Goal: Entertainment & Leisure: Browse casually

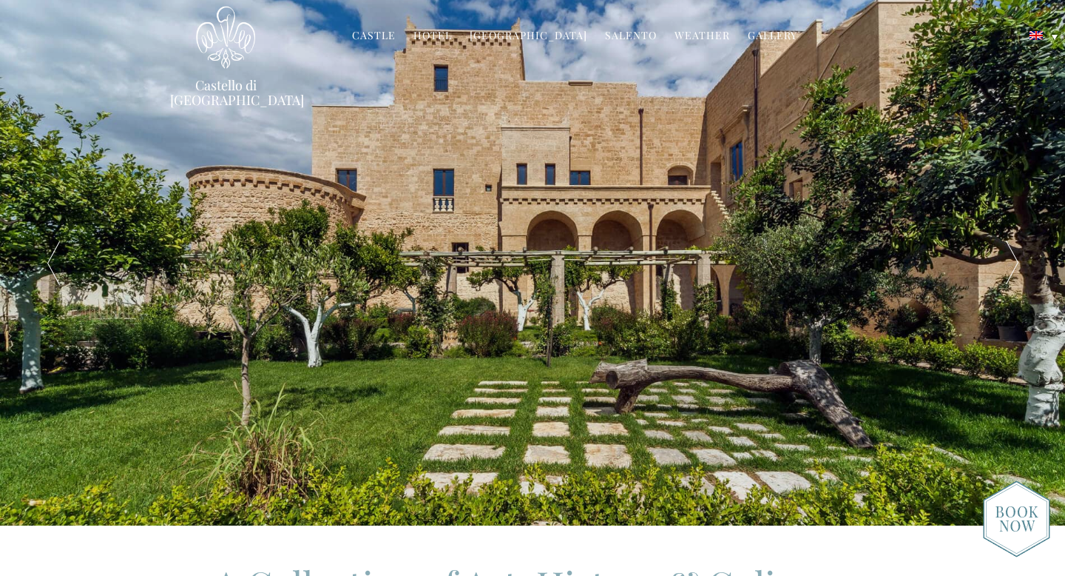
click at [385, 34] on link "Castle" at bounding box center [374, 36] width 44 height 17
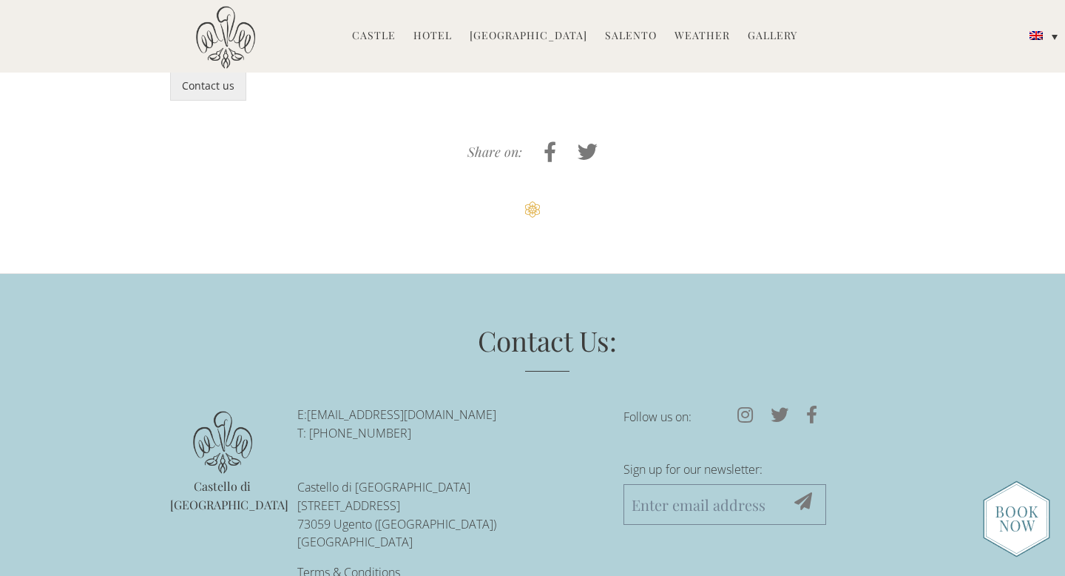
scroll to position [3905, 0]
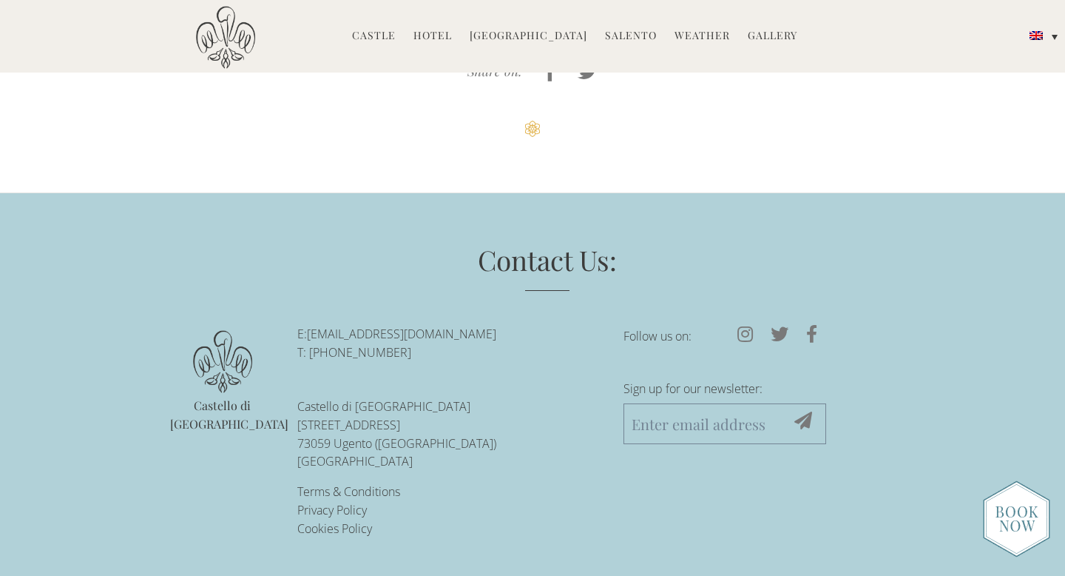
click at [447, 36] on link "Hotel" at bounding box center [433, 36] width 38 height 17
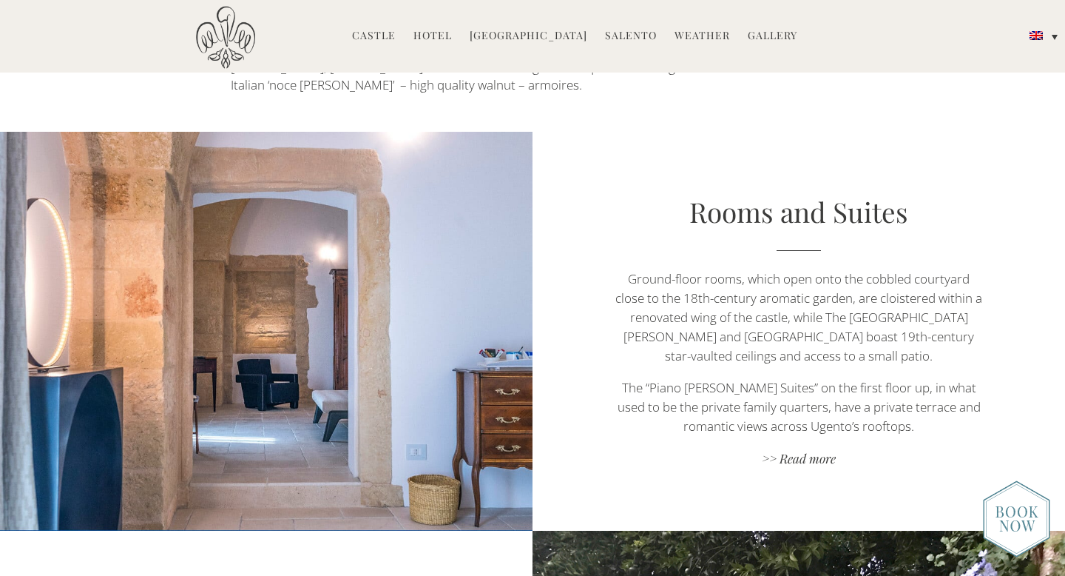
scroll to position [835, 0]
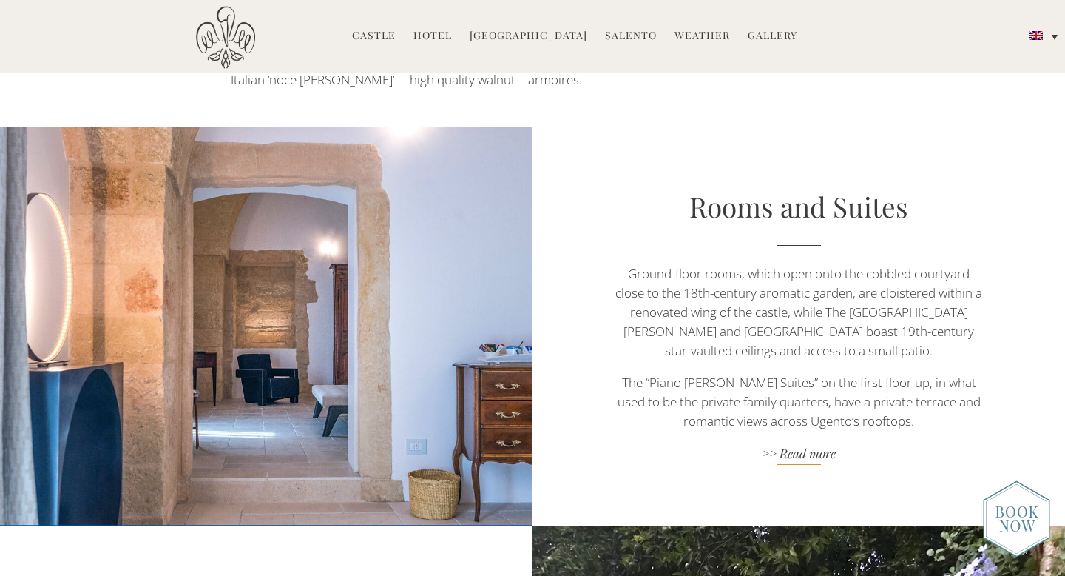
click at [816, 445] on link ">> Read more" at bounding box center [799, 455] width 373 height 20
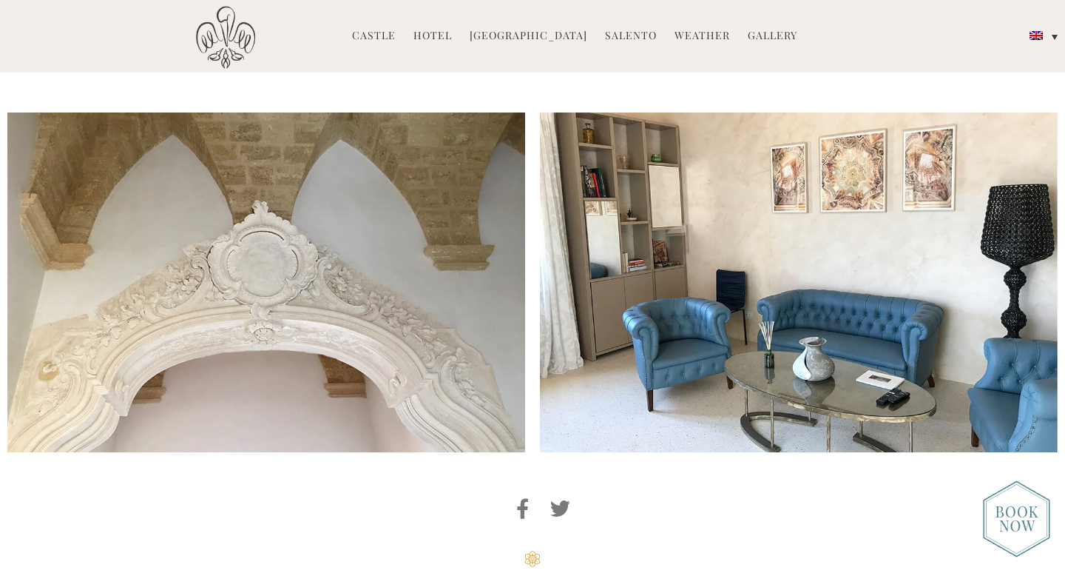
scroll to position [3884, 0]
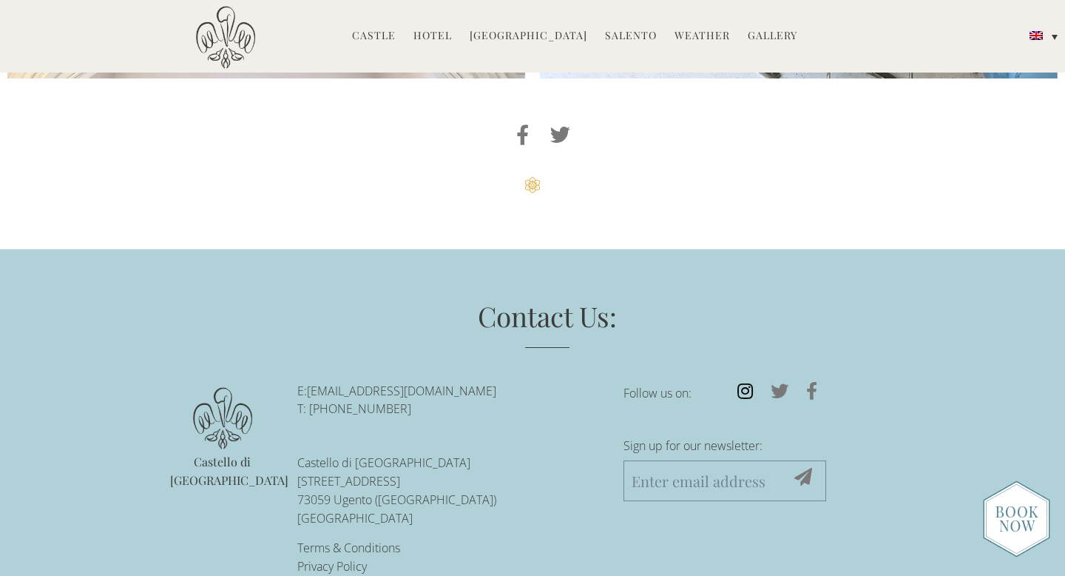
click at [743, 382] on icon at bounding box center [745, 391] width 33 height 18
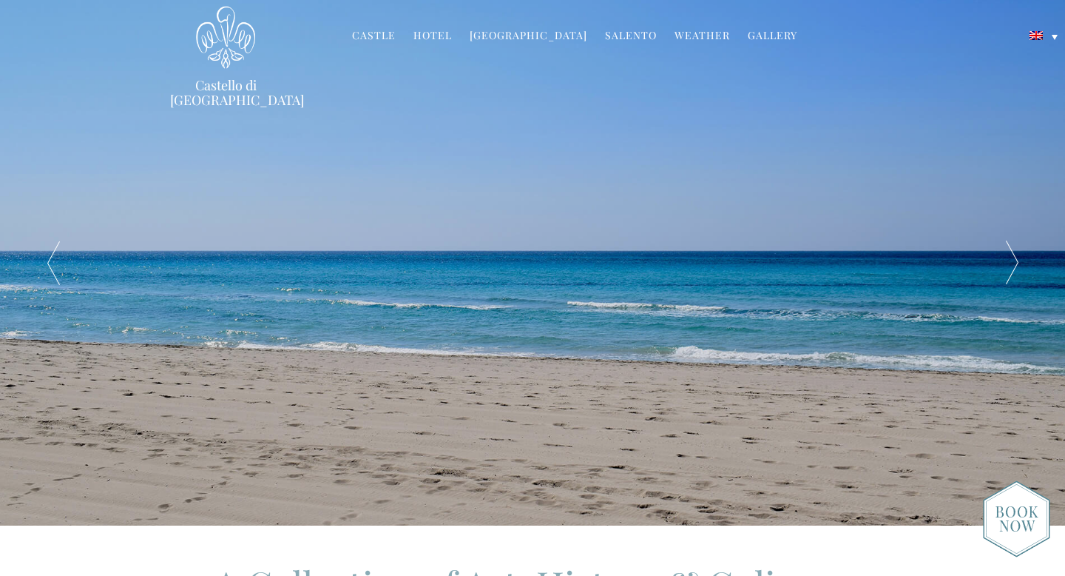
click at [1013, 259] on div at bounding box center [1012, 262] width 107 height 525
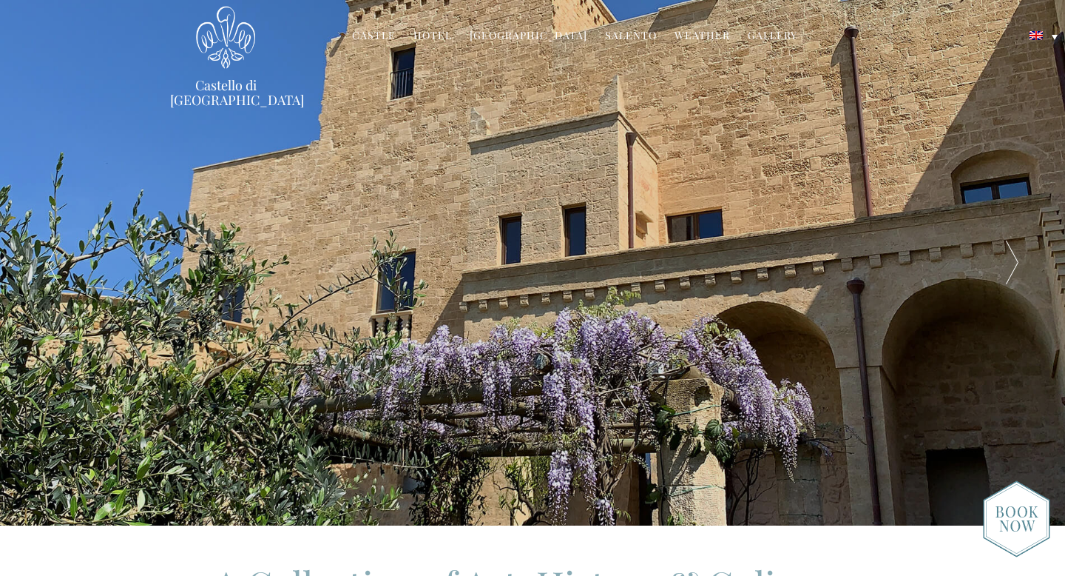
click at [1013, 259] on div at bounding box center [1012, 262] width 107 height 525
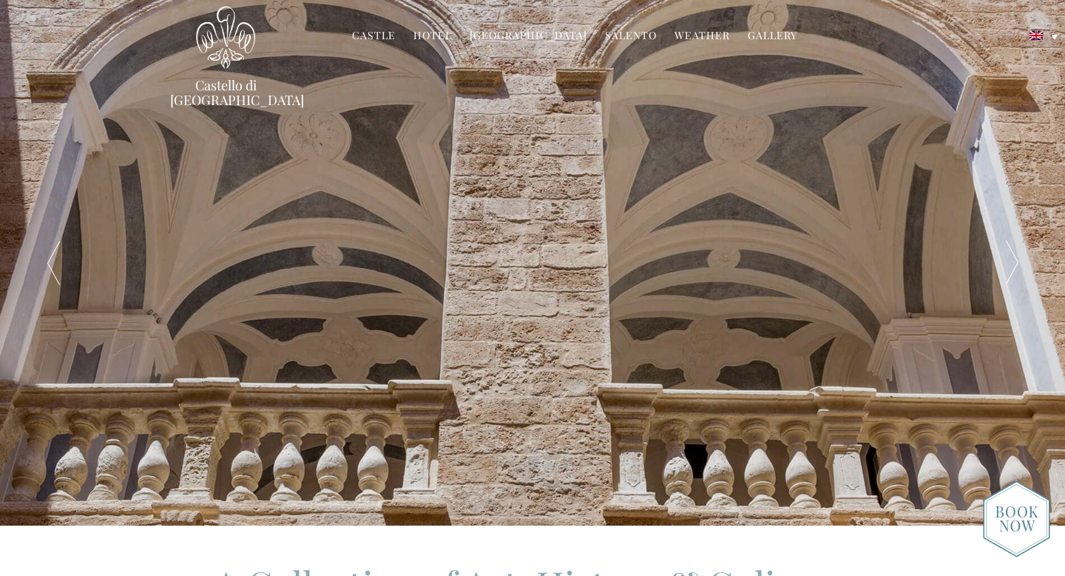
click at [1013, 259] on div at bounding box center [1012, 262] width 107 height 525
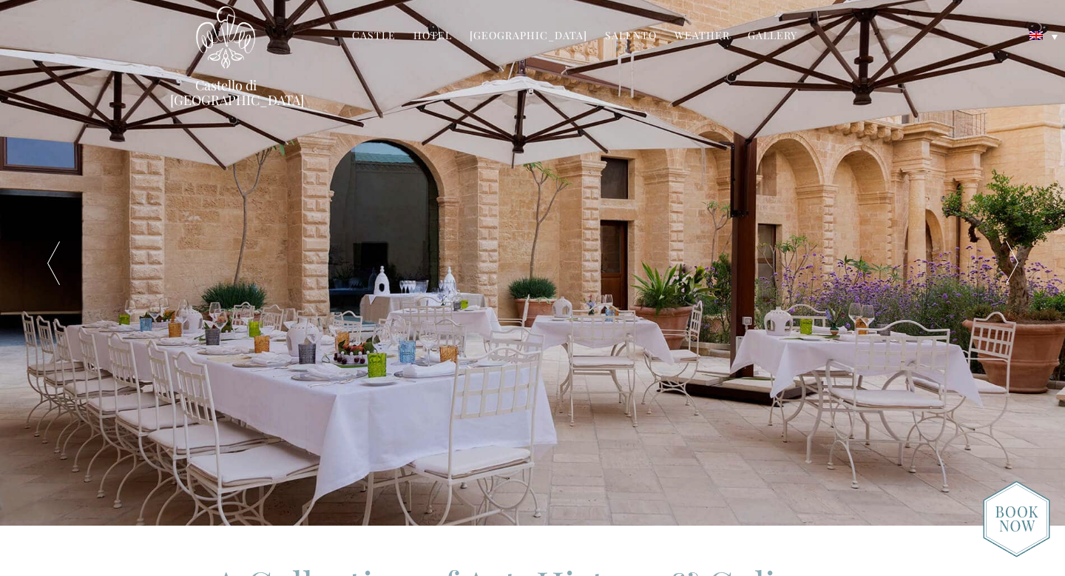
click at [1011, 256] on div at bounding box center [1012, 262] width 107 height 525
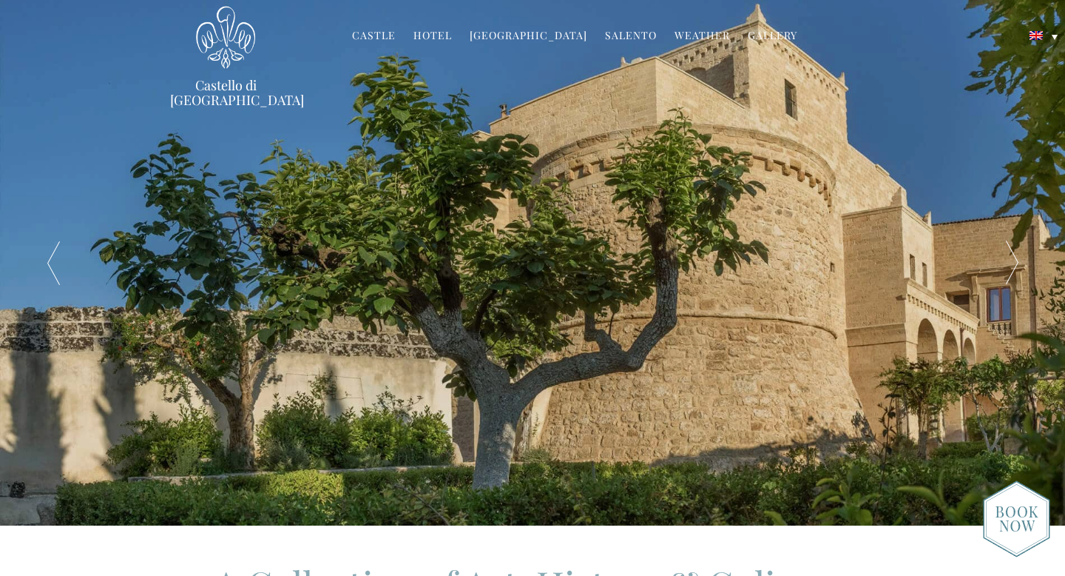
click at [1011, 256] on div at bounding box center [1012, 262] width 107 height 525
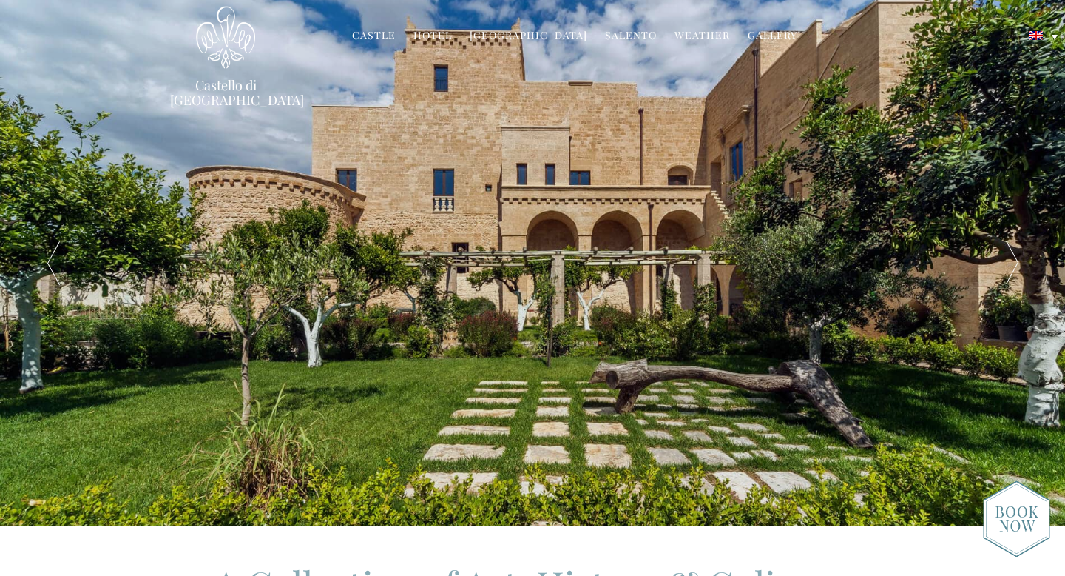
click at [1011, 256] on div at bounding box center [1012, 262] width 107 height 525
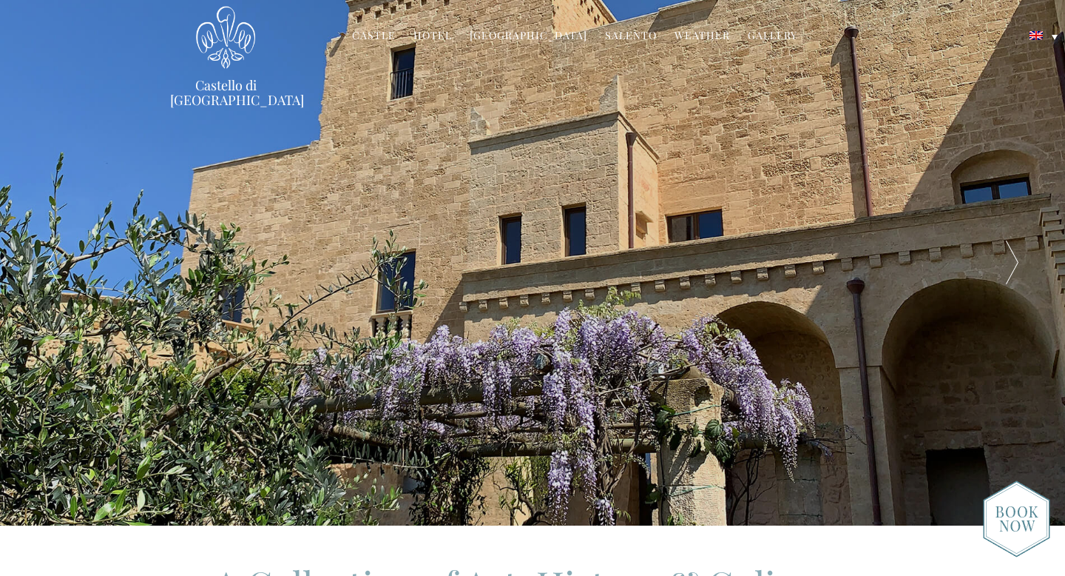
drag, startPoint x: 652, startPoint y: 192, endPoint x: 171, endPoint y: 0, distance: 517.6
click at [773, 36] on link "Gallery" at bounding box center [773, 36] width 50 height 17
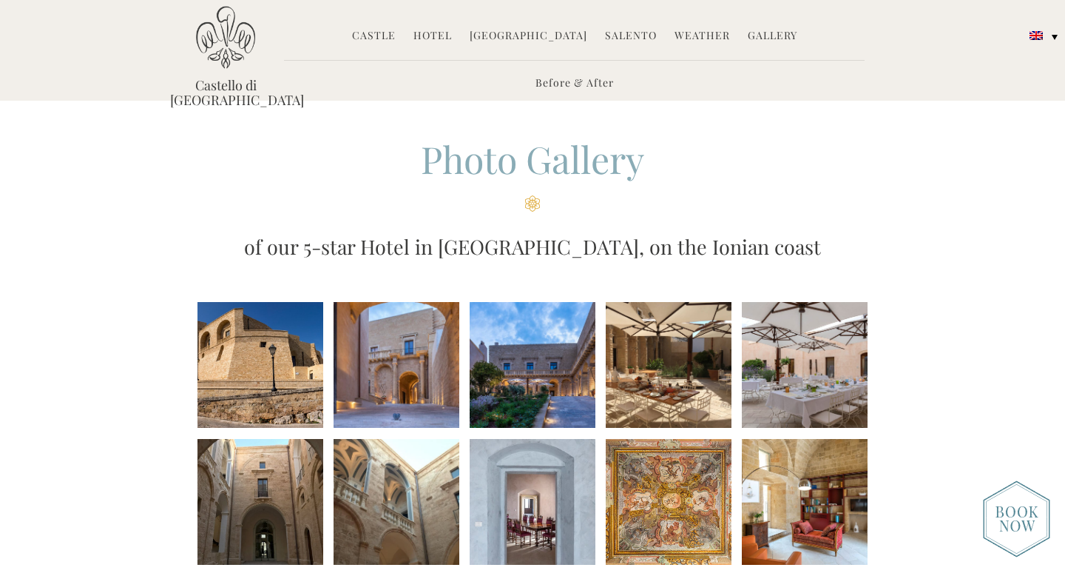
click at [254, 362] on li at bounding box center [261, 365] width 126 height 126
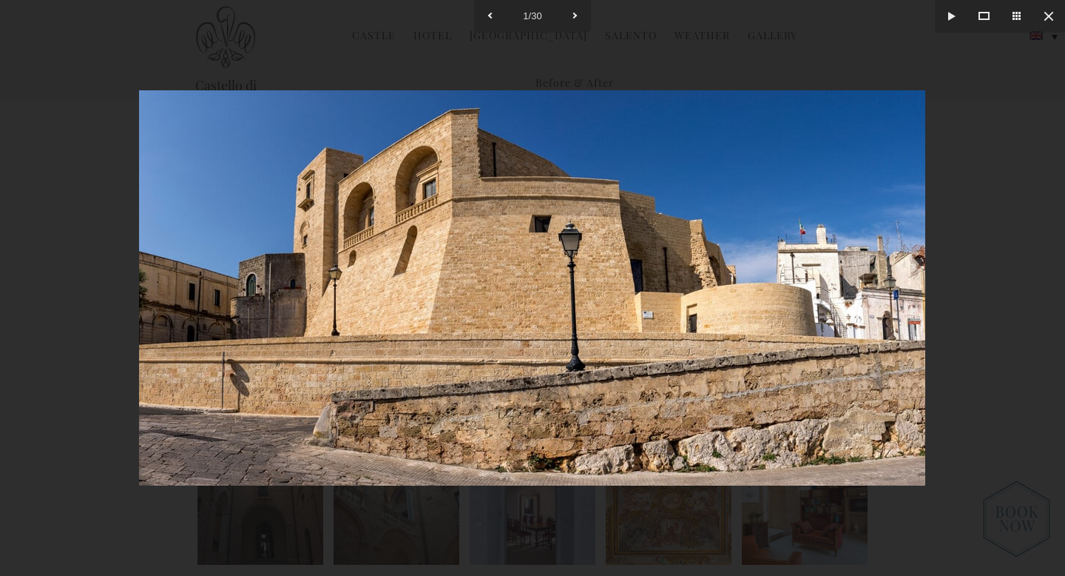
click at [908, 279] on img at bounding box center [532, 287] width 786 height 395
click at [978, 308] on div at bounding box center [532, 288] width 1065 height 576
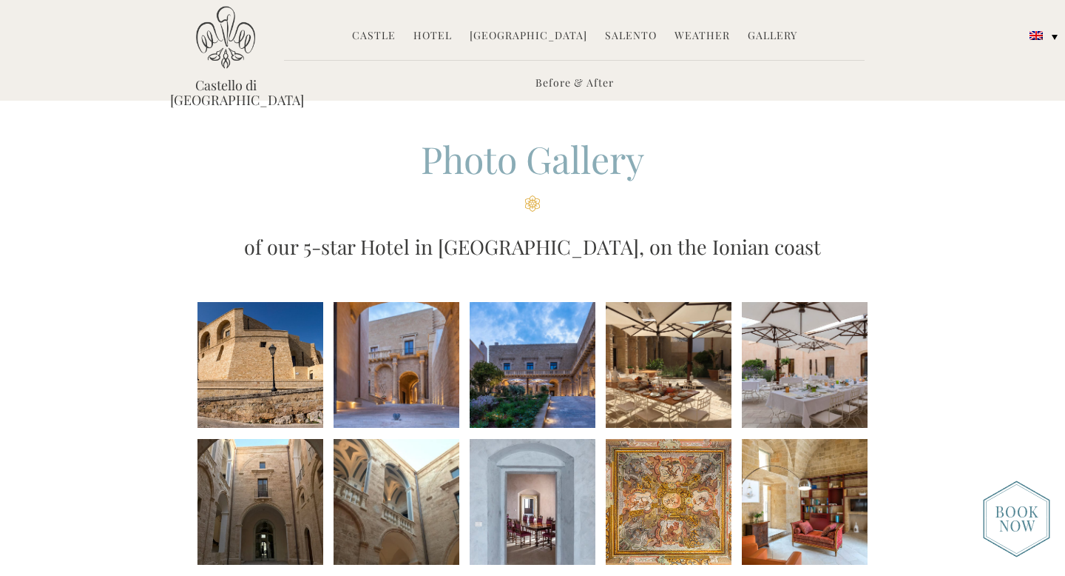
click at [270, 357] on li at bounding box center [261, 365] width 126 height 126
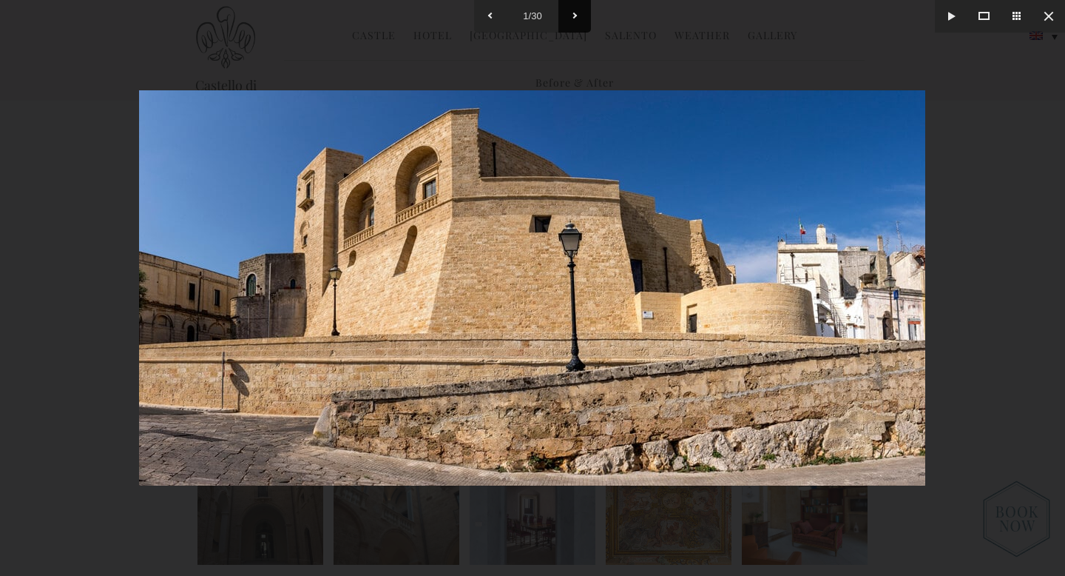
click at [576, 13] on button at bounding box center [575, 16] width 33 height 33
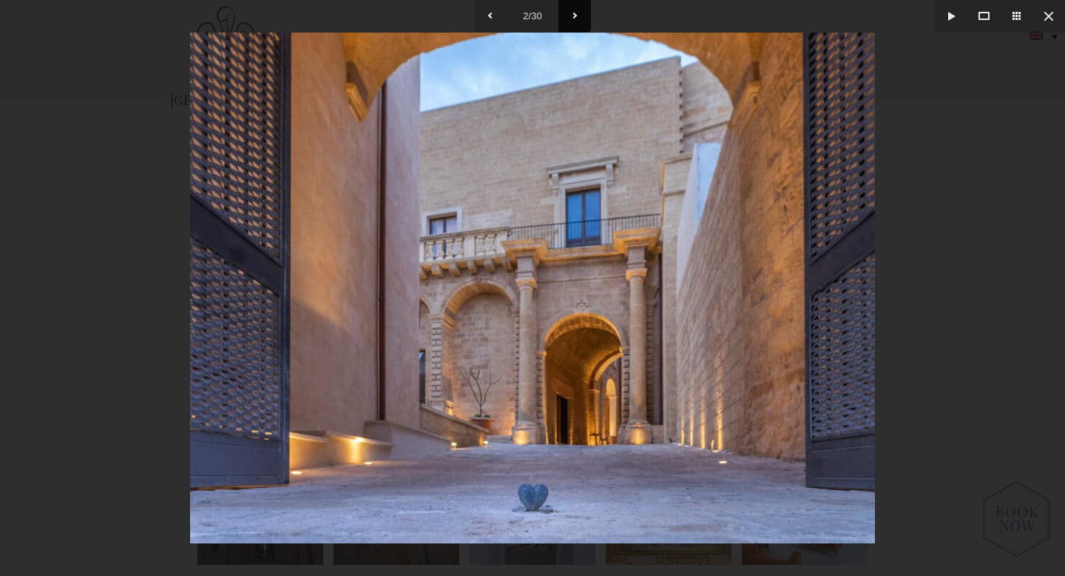
click at [575, 13] on button at bounding box center [575, 16] width 33 height 33
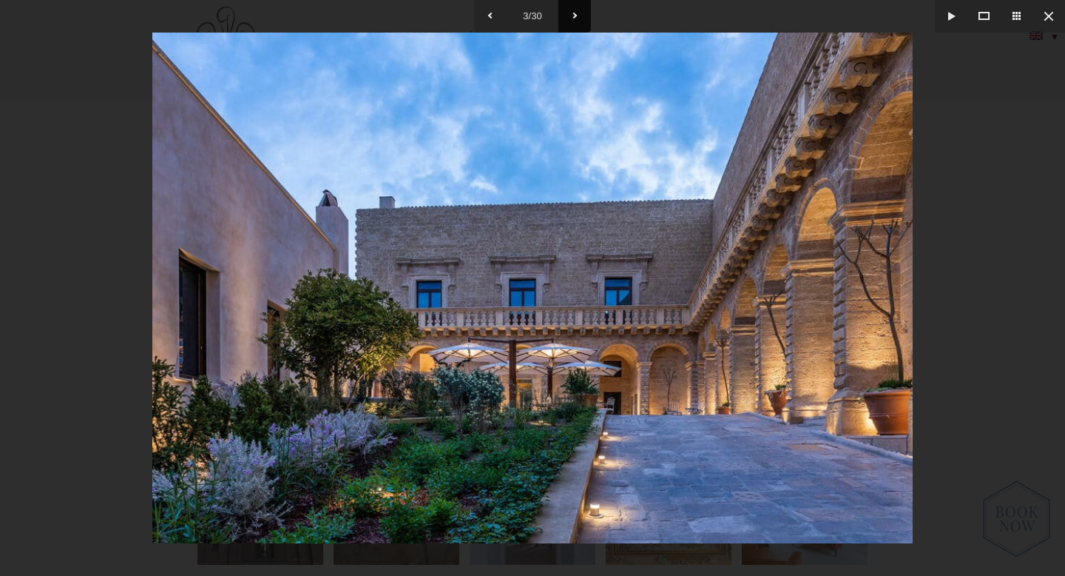
click at [575, 13] on button at bounding box center [575, 16] width 33 height 33
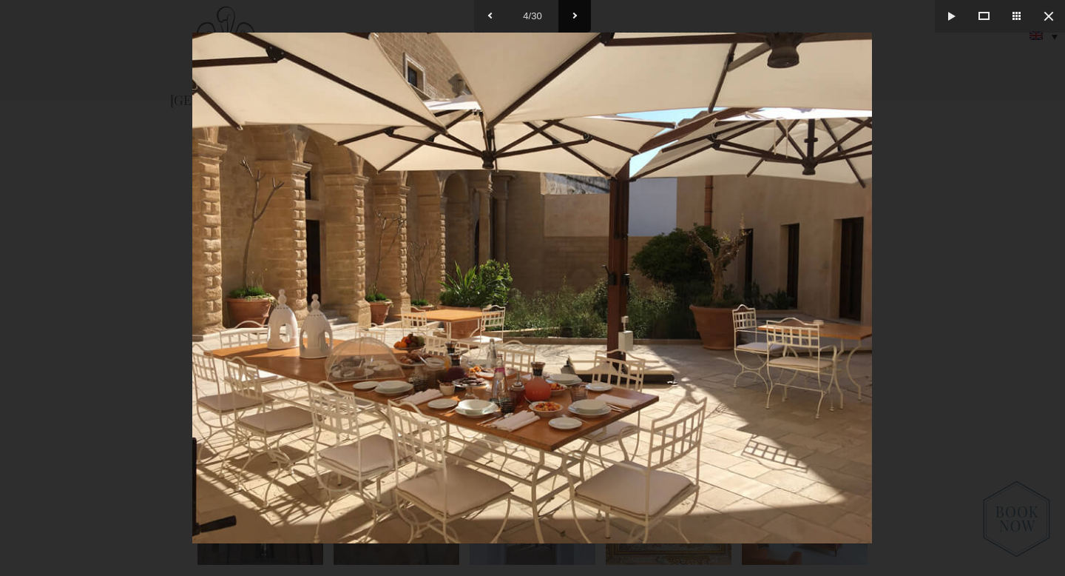
click at [575, 13] on button at bounding box center [575, 16] width 33 height 33
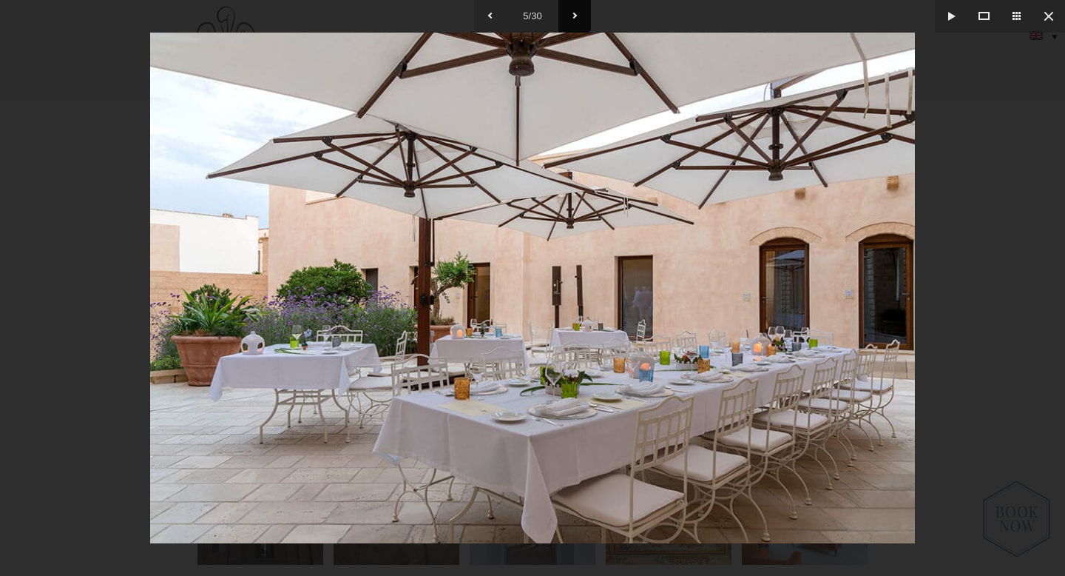
click at [575, 13] on button at bounding box center [575, 16] width 33 height 33
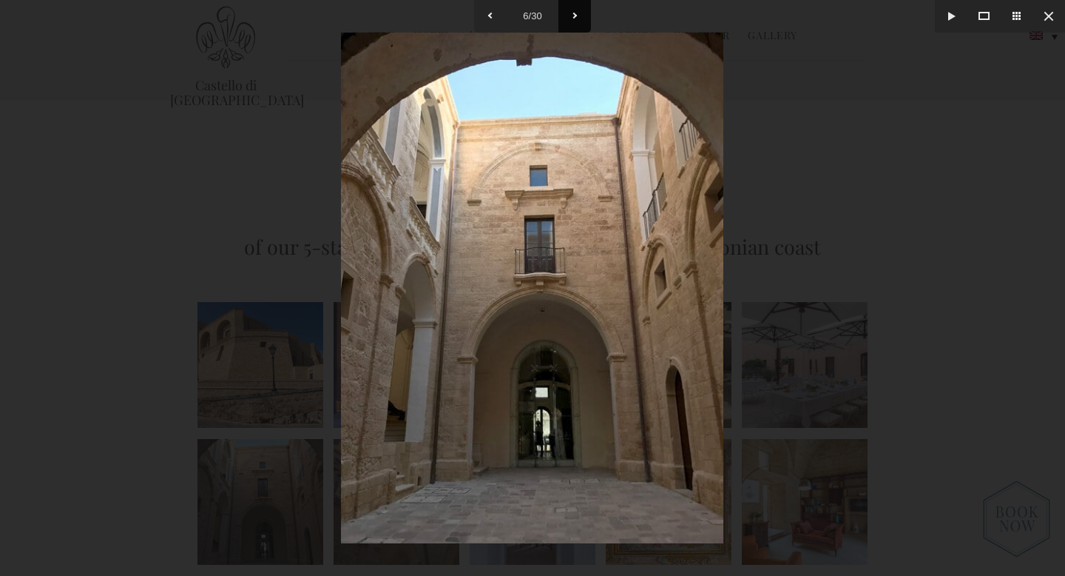
click at [575, 13] on button at bounding box center [575, 16] width 33 height 33
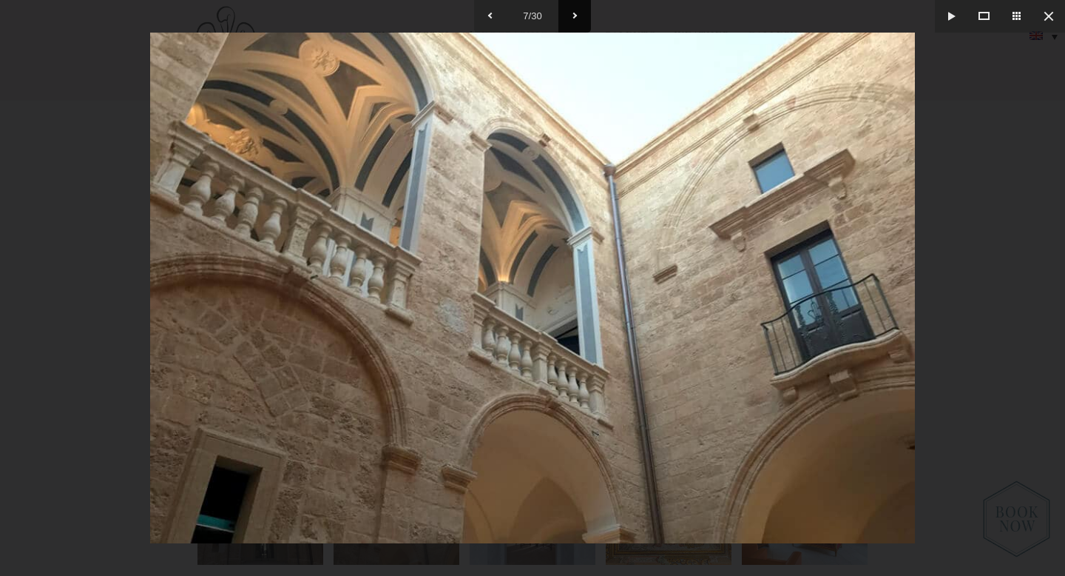
click at [575, 13] on button at bounding box center [575, 16] width 33 height 33
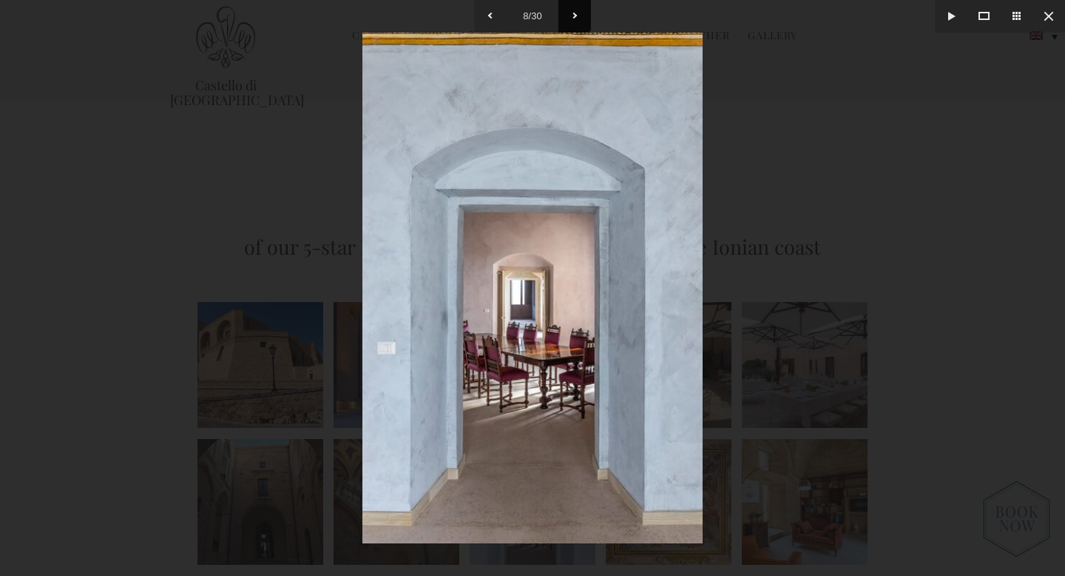
click at [575, 13] on button at bounding box center [575, 16] width 33 height 33
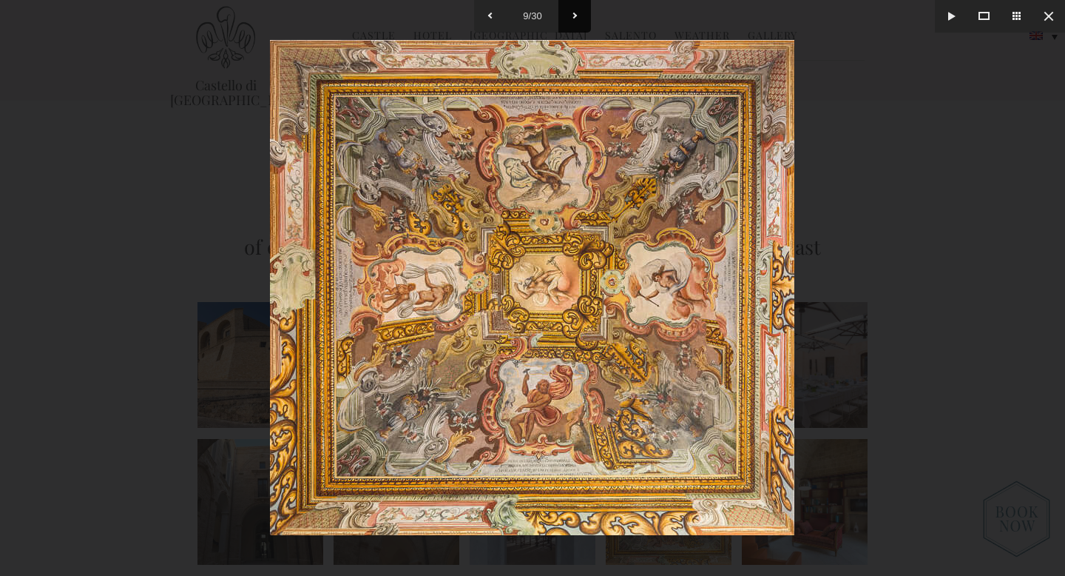
click at [575, 13] on button at bounding box center [575, 16] width 33 height 33
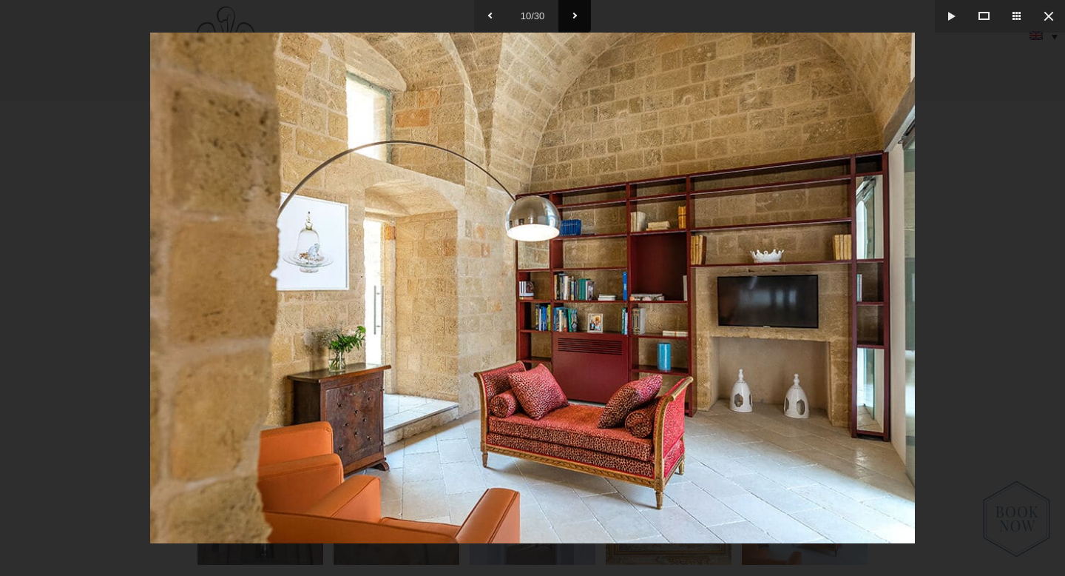
click at [575, 13] on button at bounding box center [575, 16] width 33 height 33
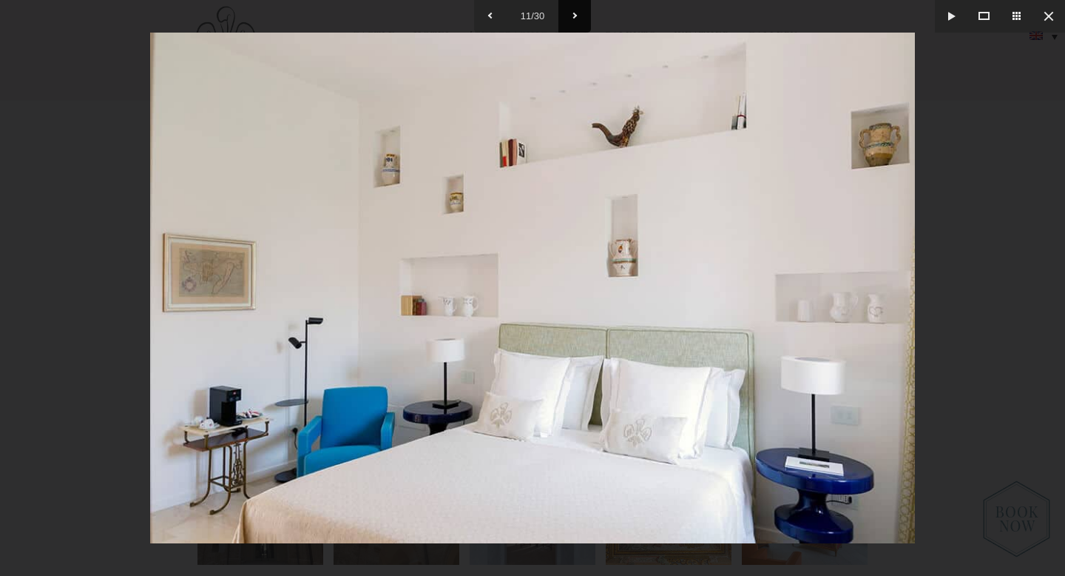
click at [575, 13] on button at bounding box center [575, 16] width 33 height 33
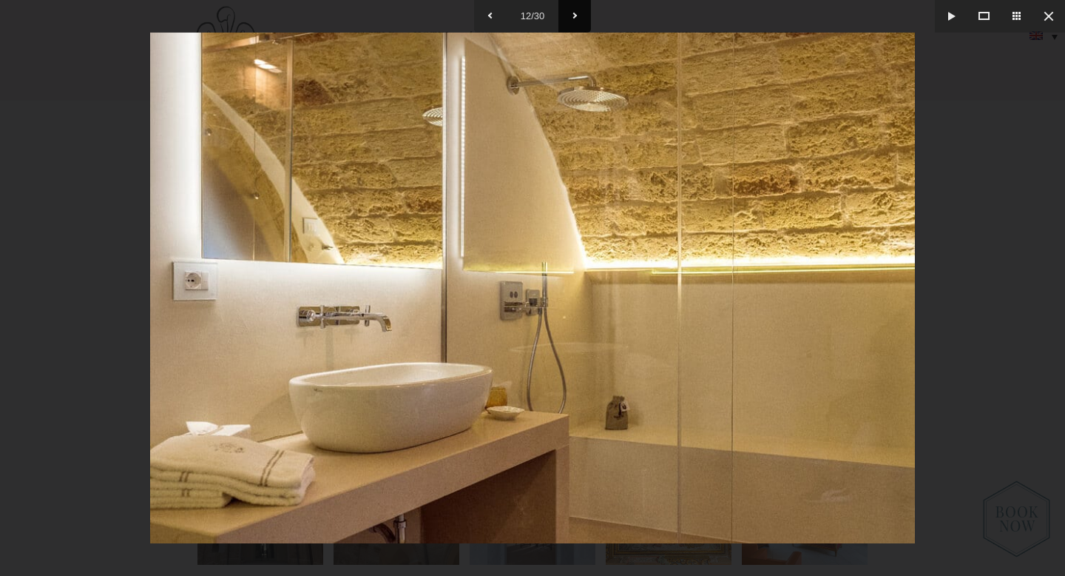
click at [575, 13] on button at bounding box center [575, 16] width 33 height 33
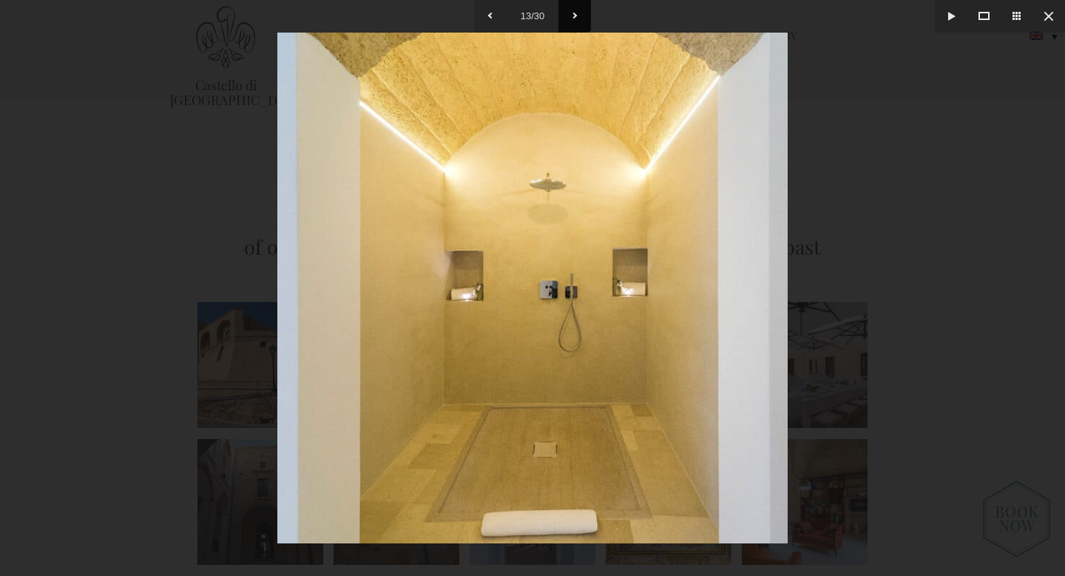
click at [575, 13] on button at bounding box center [575, 16] width 33 height 33
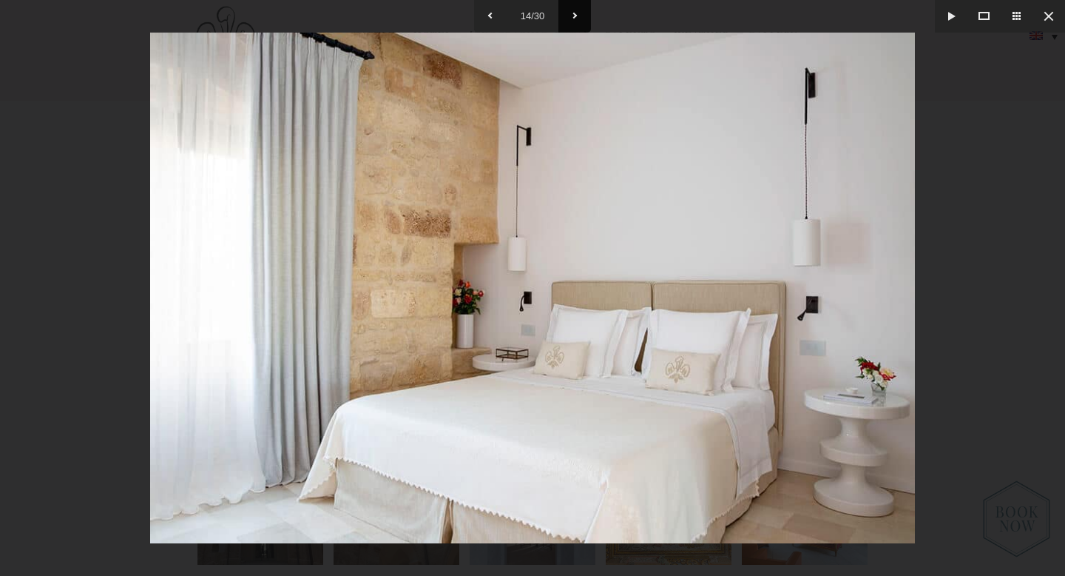
click at [575, 13] on button at bounding box center [575, 16] width 33 height 33
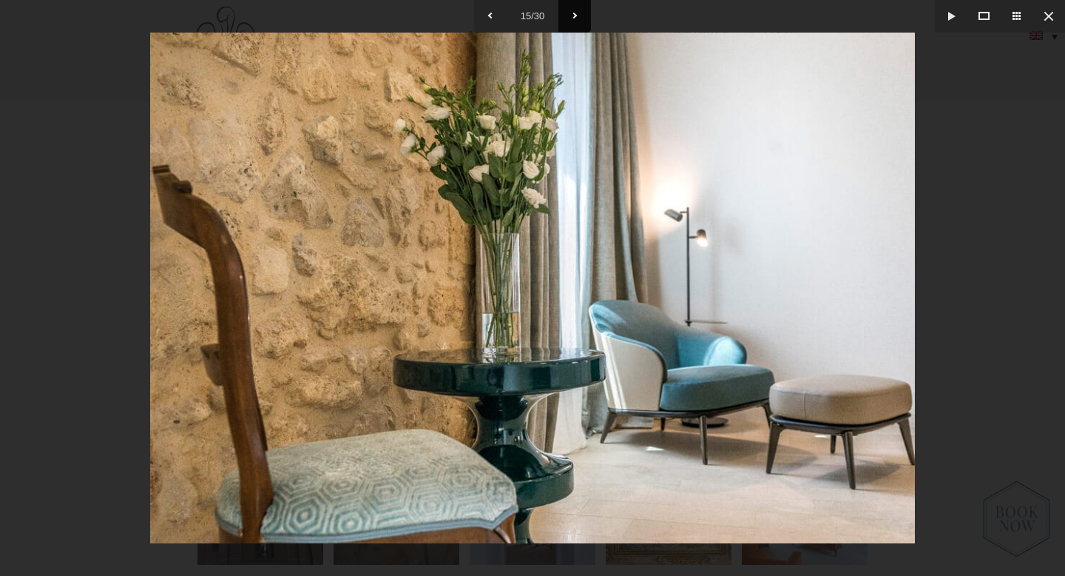
click at [575, 13] on button at bounding box center [575, 16] width 33 height 33
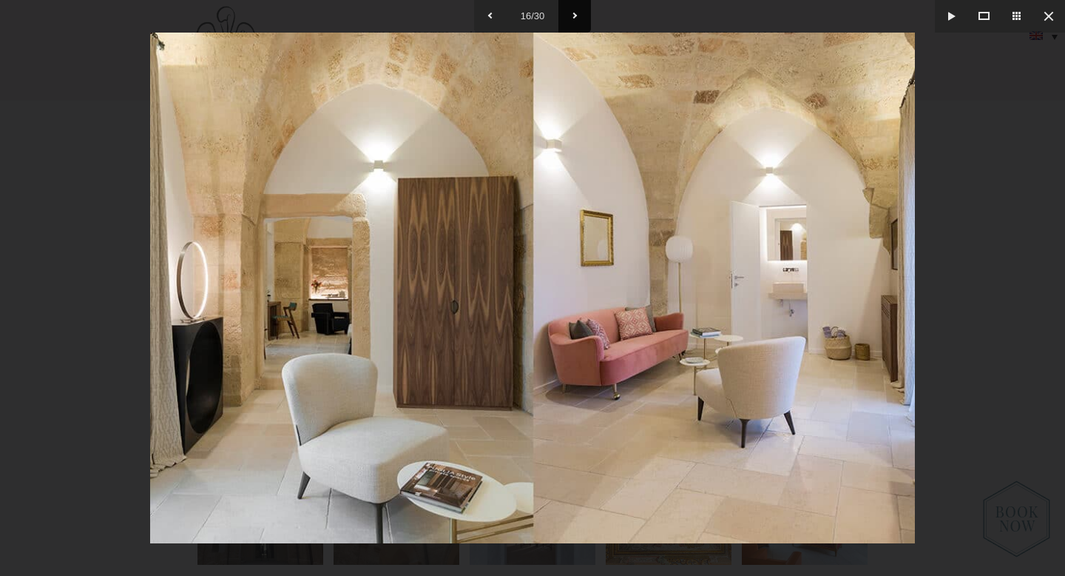
click at [575, 13] on button at bounding box center [575, 16] width 33 height 33
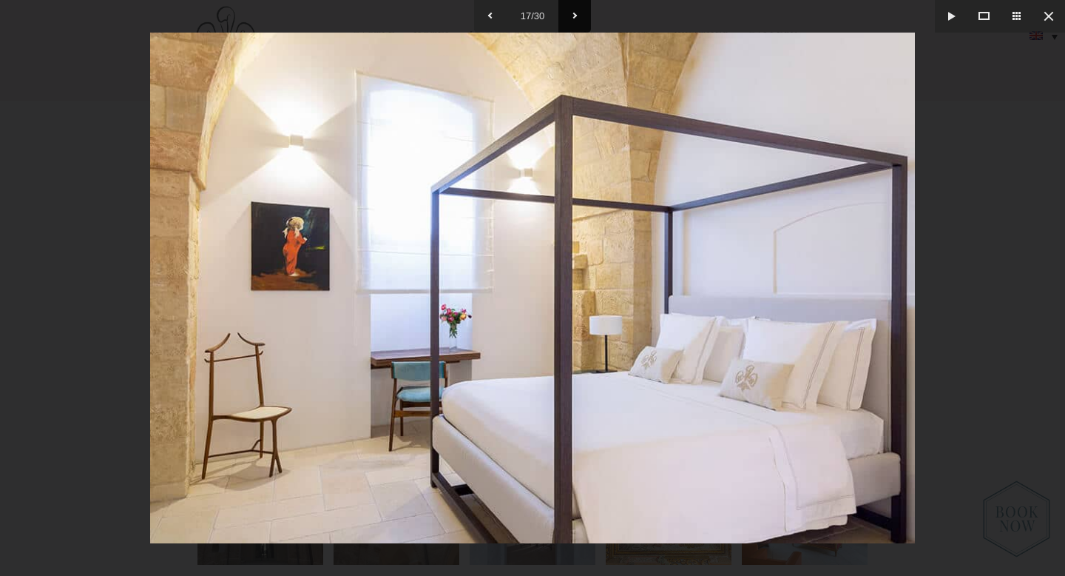
click at [575, 13] on button at bounding box center [575, 16] width 33 height 33
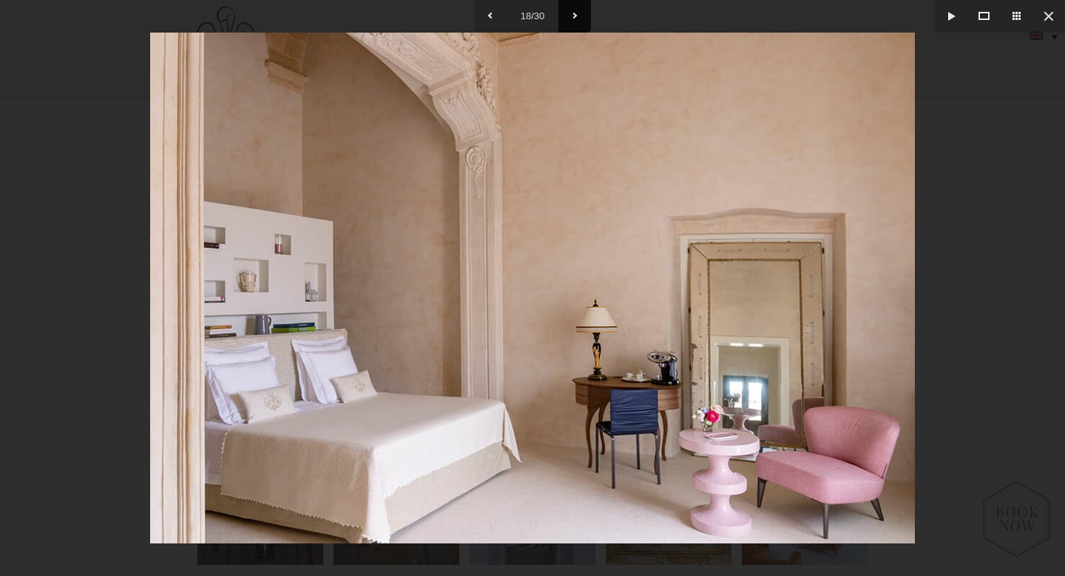
click at [575, 13] on button at bounding box center [575, 16] width 33 height 33
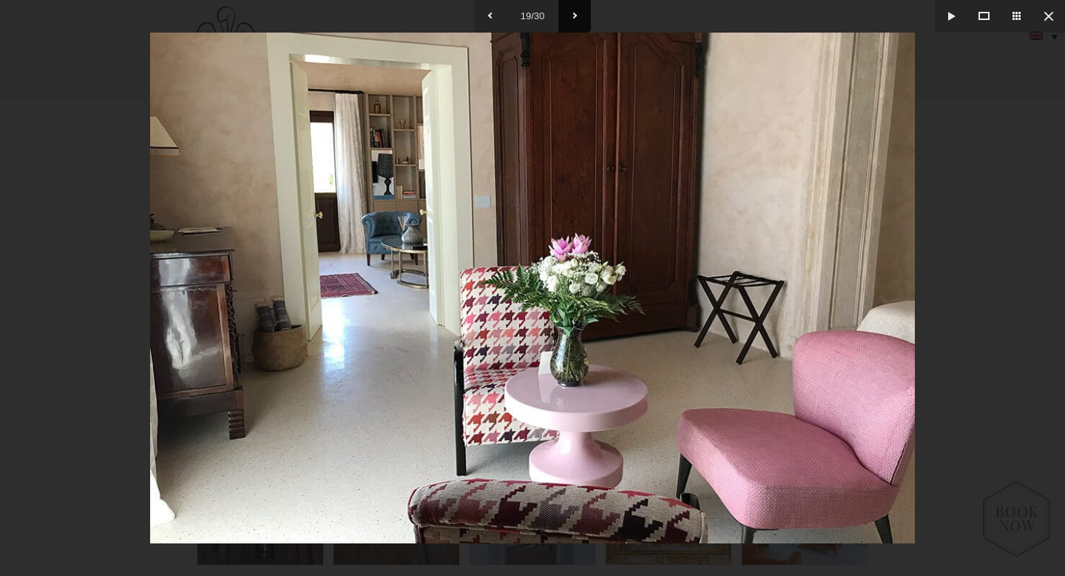
click at [576, 13] on button at bounding box center [575, 16] width 33 height 33
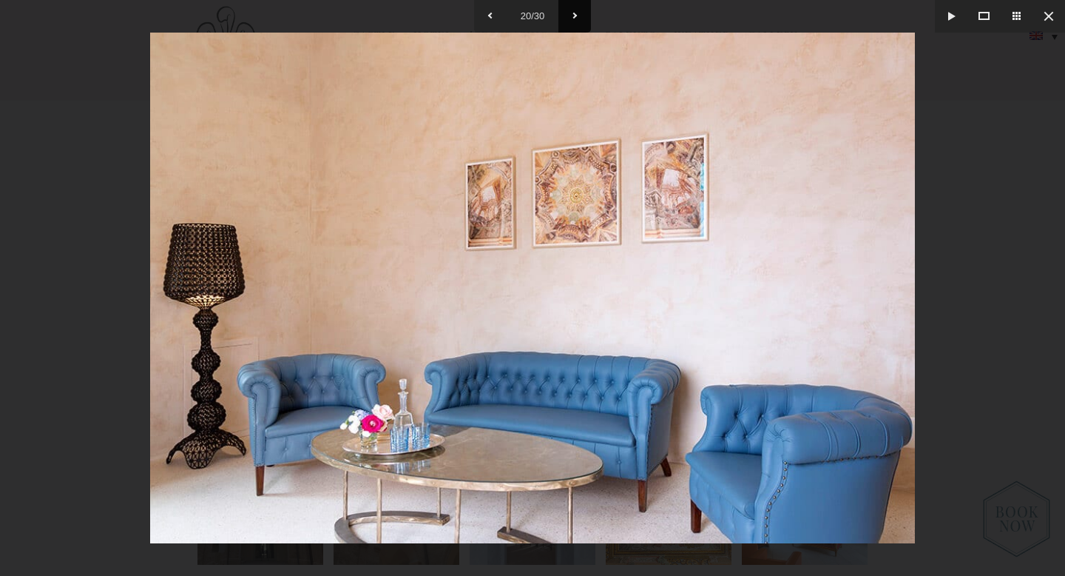
click at [576, 13] on button at bounding box center [575, 16] width 33 height 33
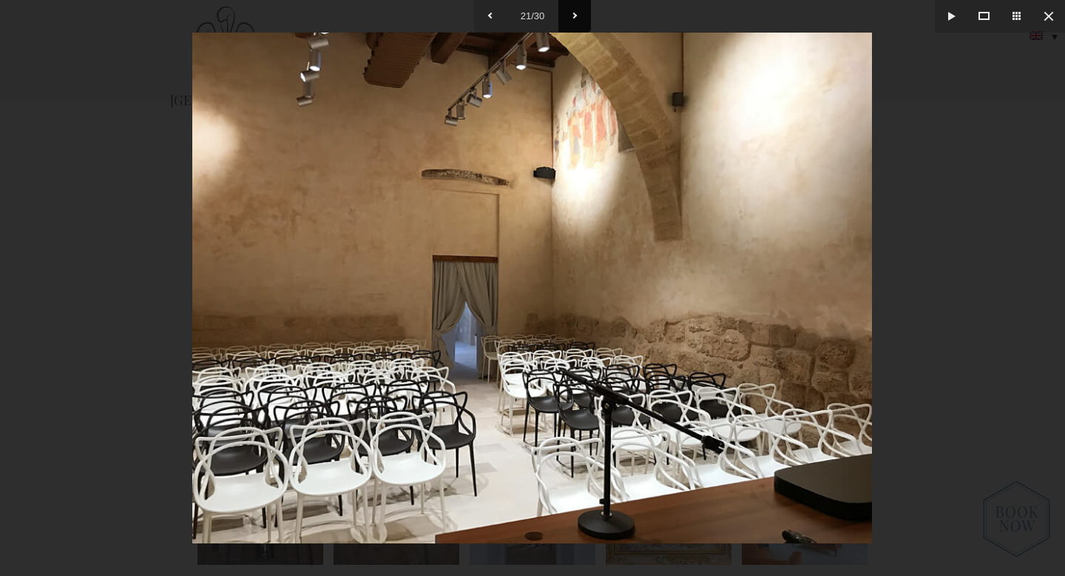
click at [575, 12] on button at bounding box center [575, 16] width 33 height 33
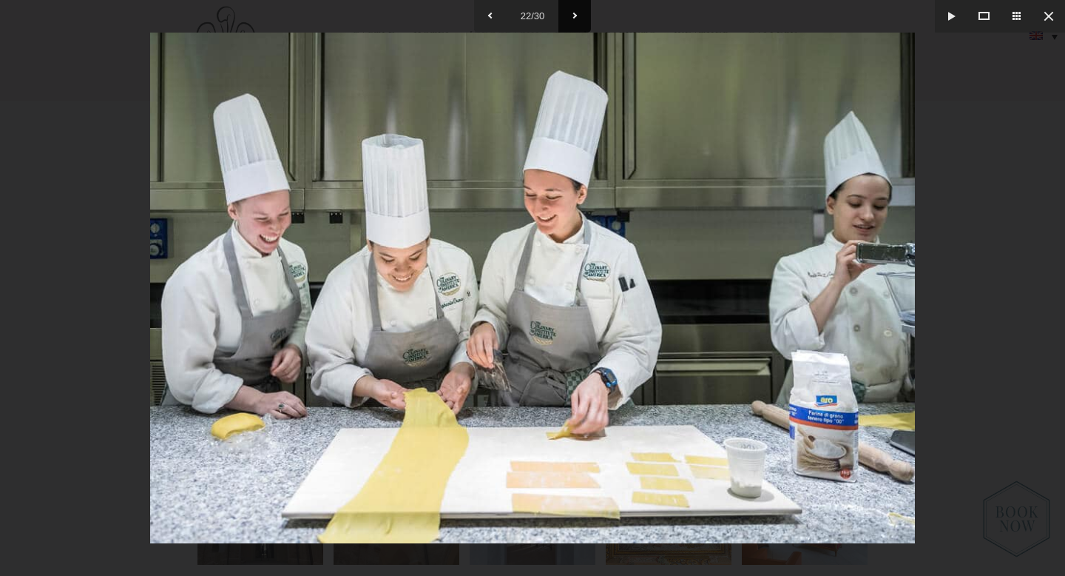
click at [575, 12] on button at bounding box center [575, 16] width 33 height 33
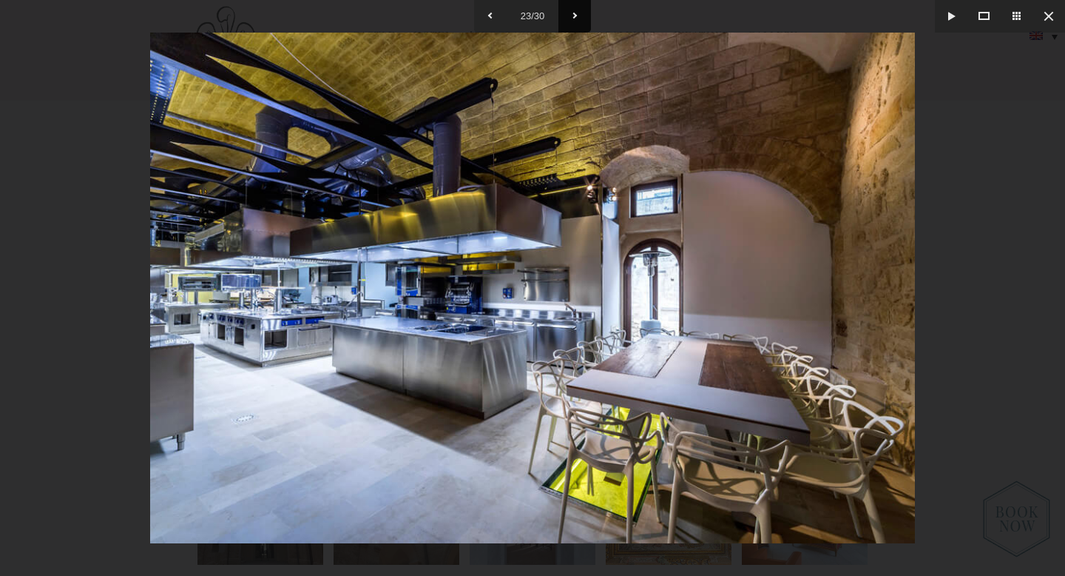
click at [575, 12] on button at bounding box center [575, 16] width 33 height 33
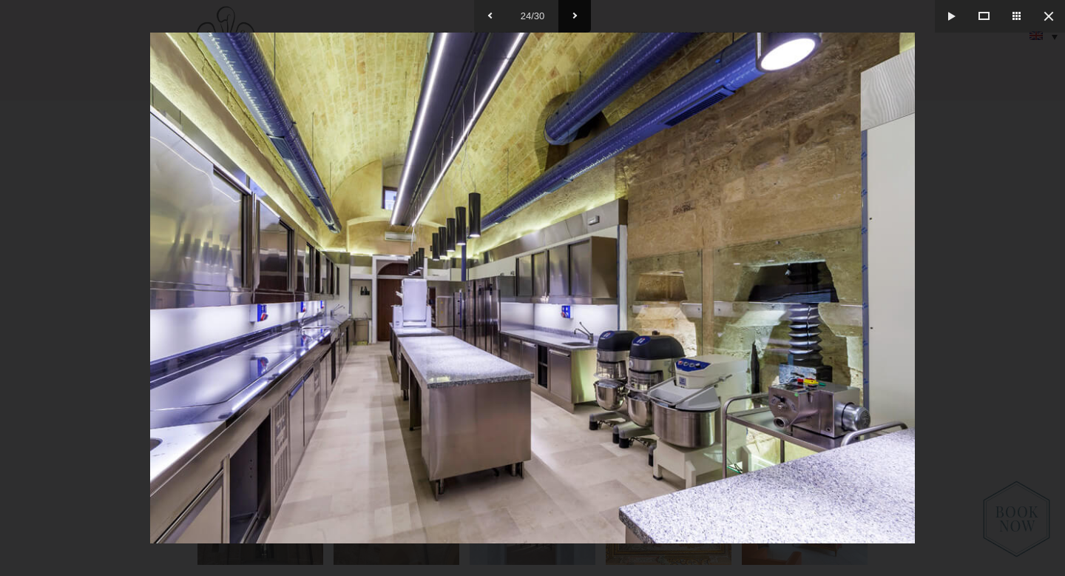
click at [575, 12] on button at bounding box center [575, 16] width 33 height 33
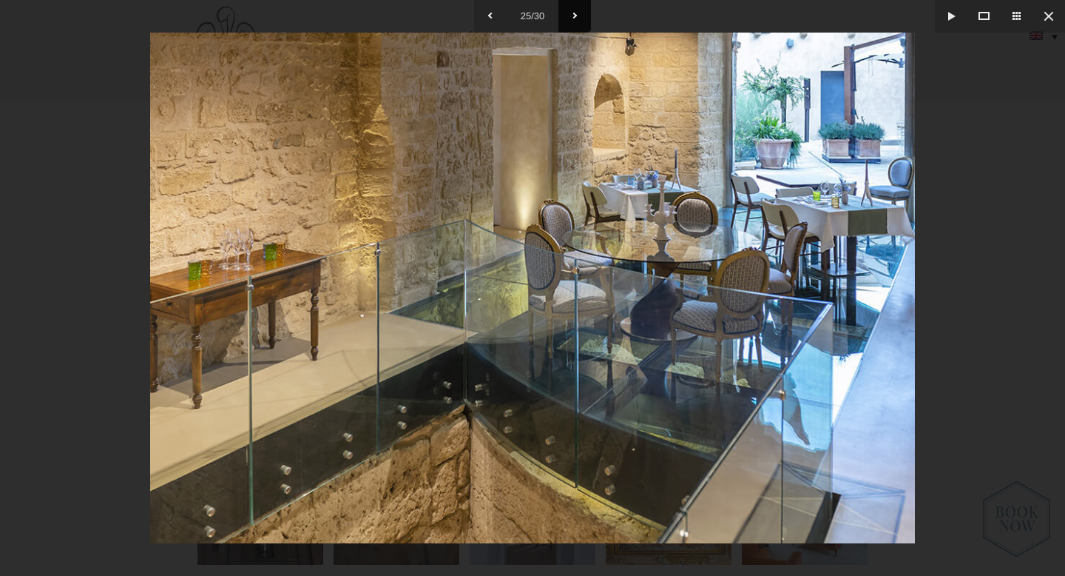
click at [575, 12] on button at bounding box center [575, 16] width 33 height 33
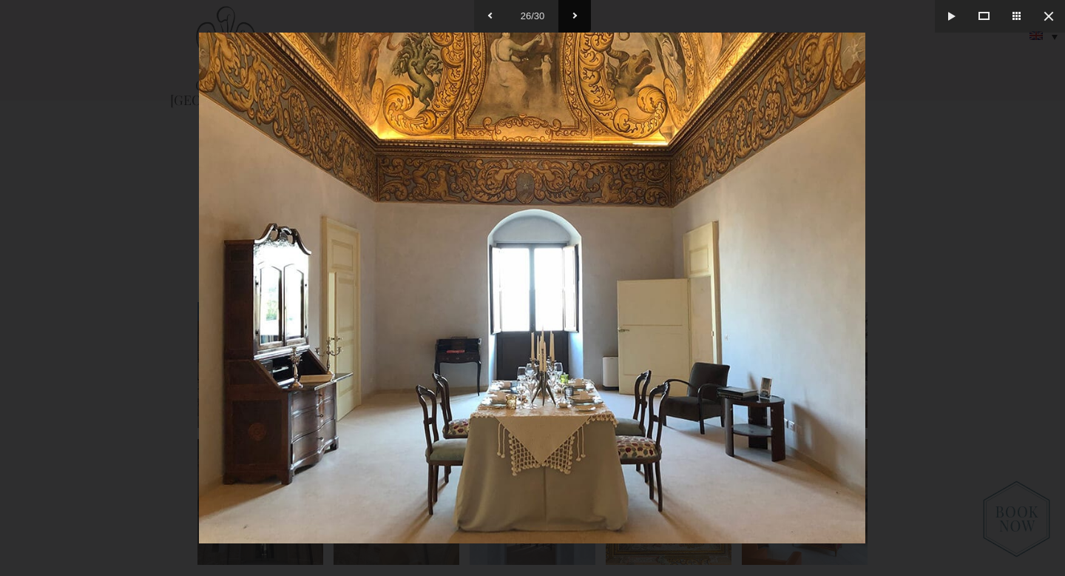
click at [575, 12] on button at bounding box center [575, 16] width 33 height 33
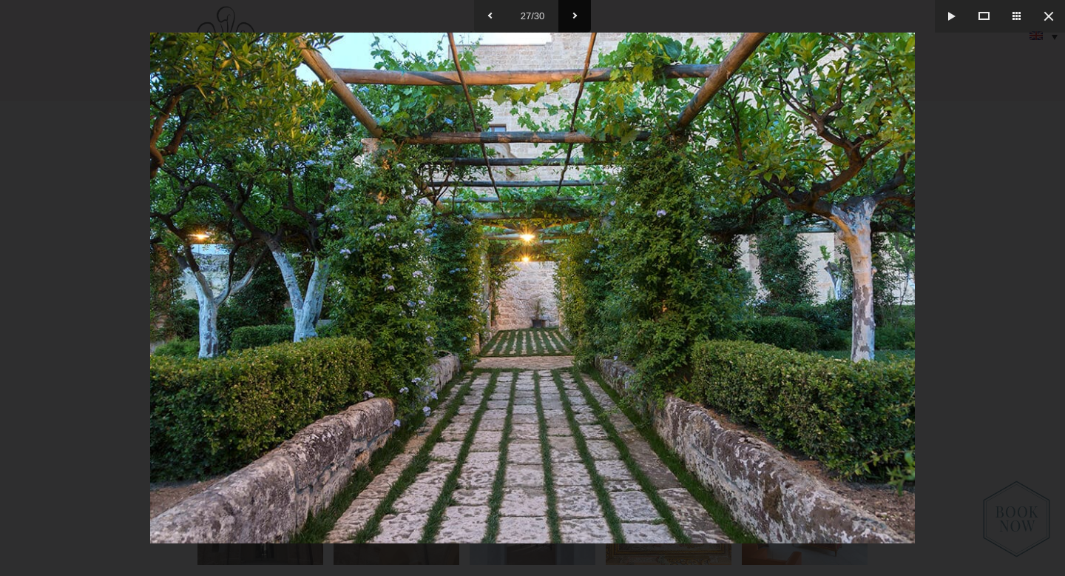
click at [575, 12] on button at bounding box center [575, 16] width 33 height 33
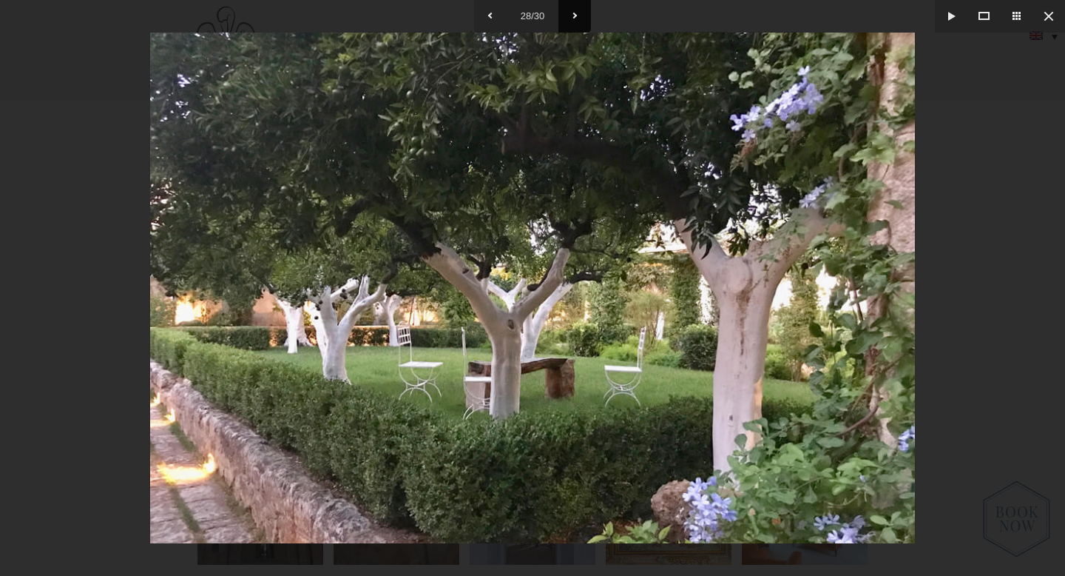
click at [575, 12] on button at bounding box center [575, 16] width 33 height 33
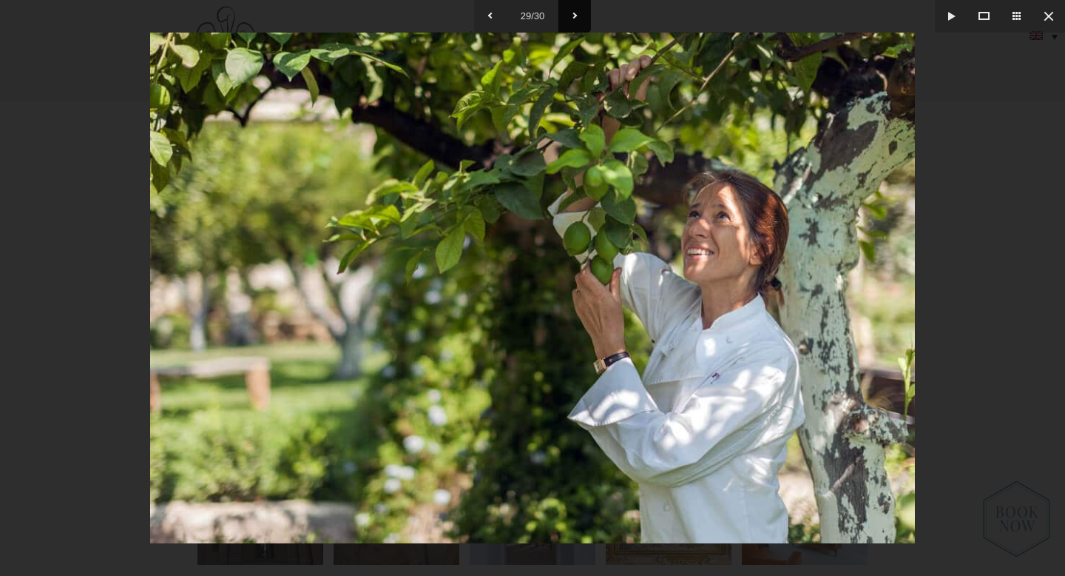
click at [575, 13] on button at bounding box center [575, 16] width 33 height 33
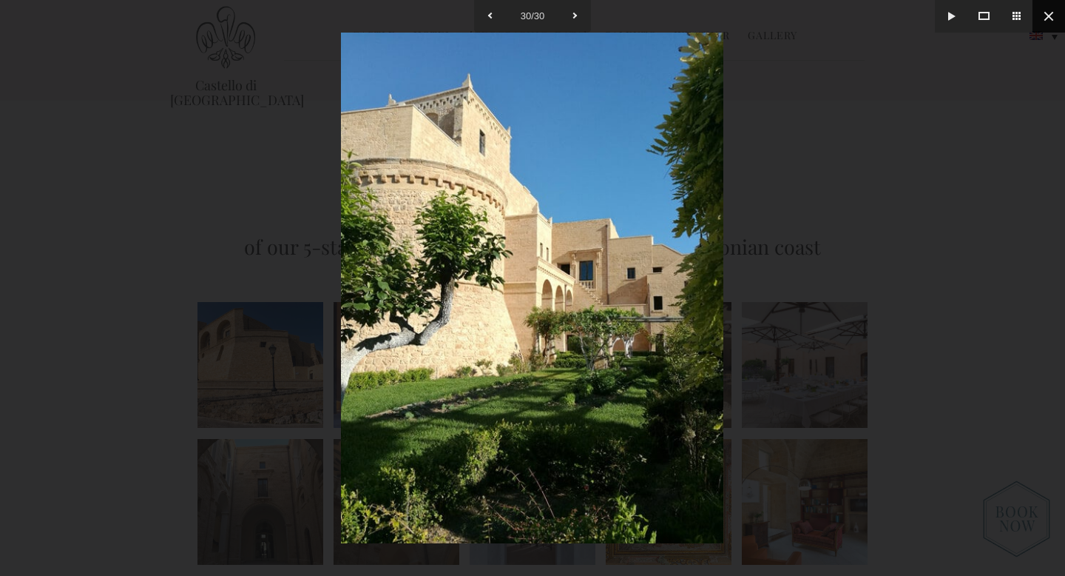
click at [1053, 13] on button at bounding box center [1049, 16] width 33 height 33
